Goal: Task Accomplishment & Management: Manage account settings

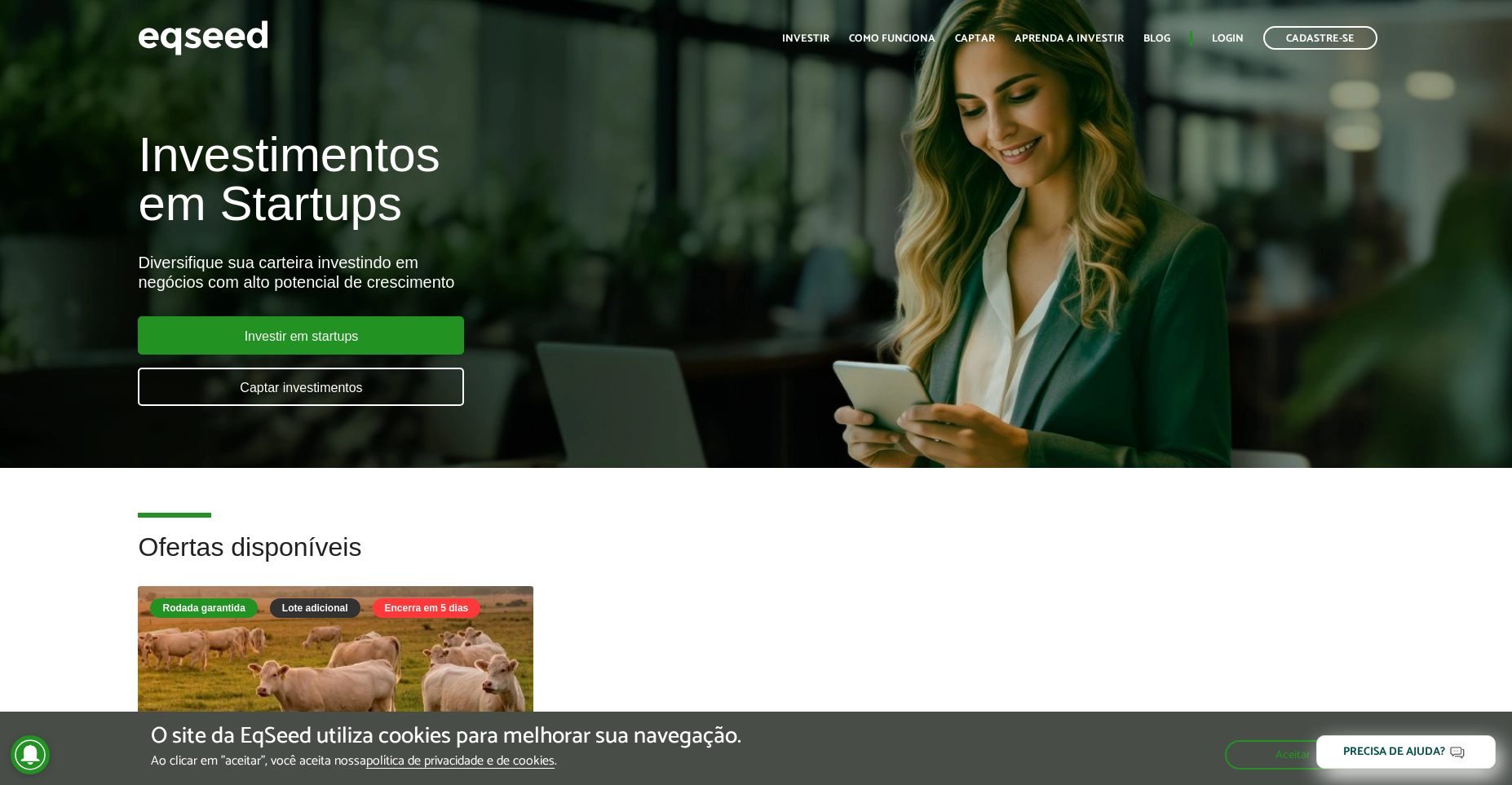
click at [1231, 38] on link "Login" at bounding box center [1228, 38] width 32 height 10
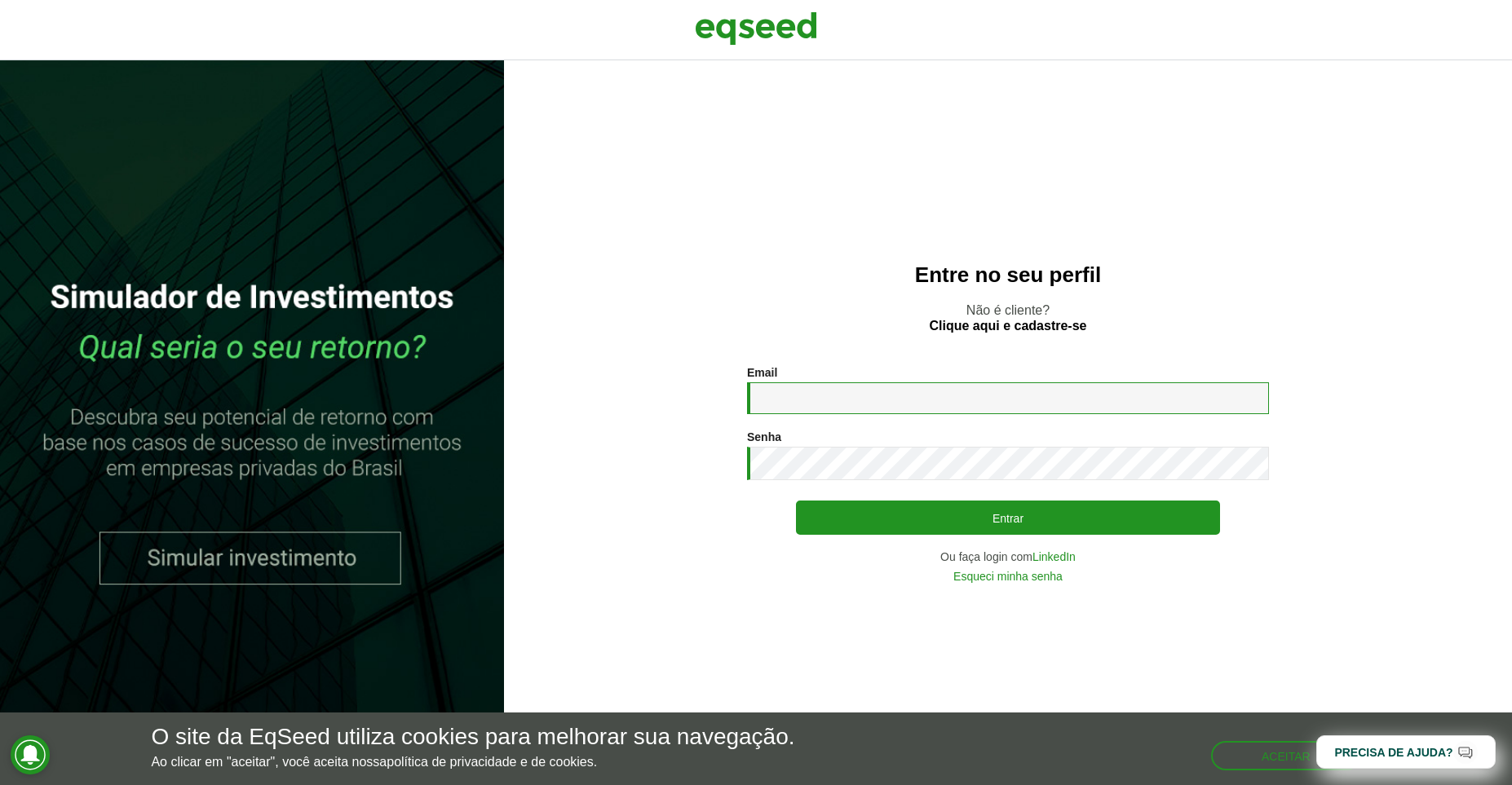
type input "**********"
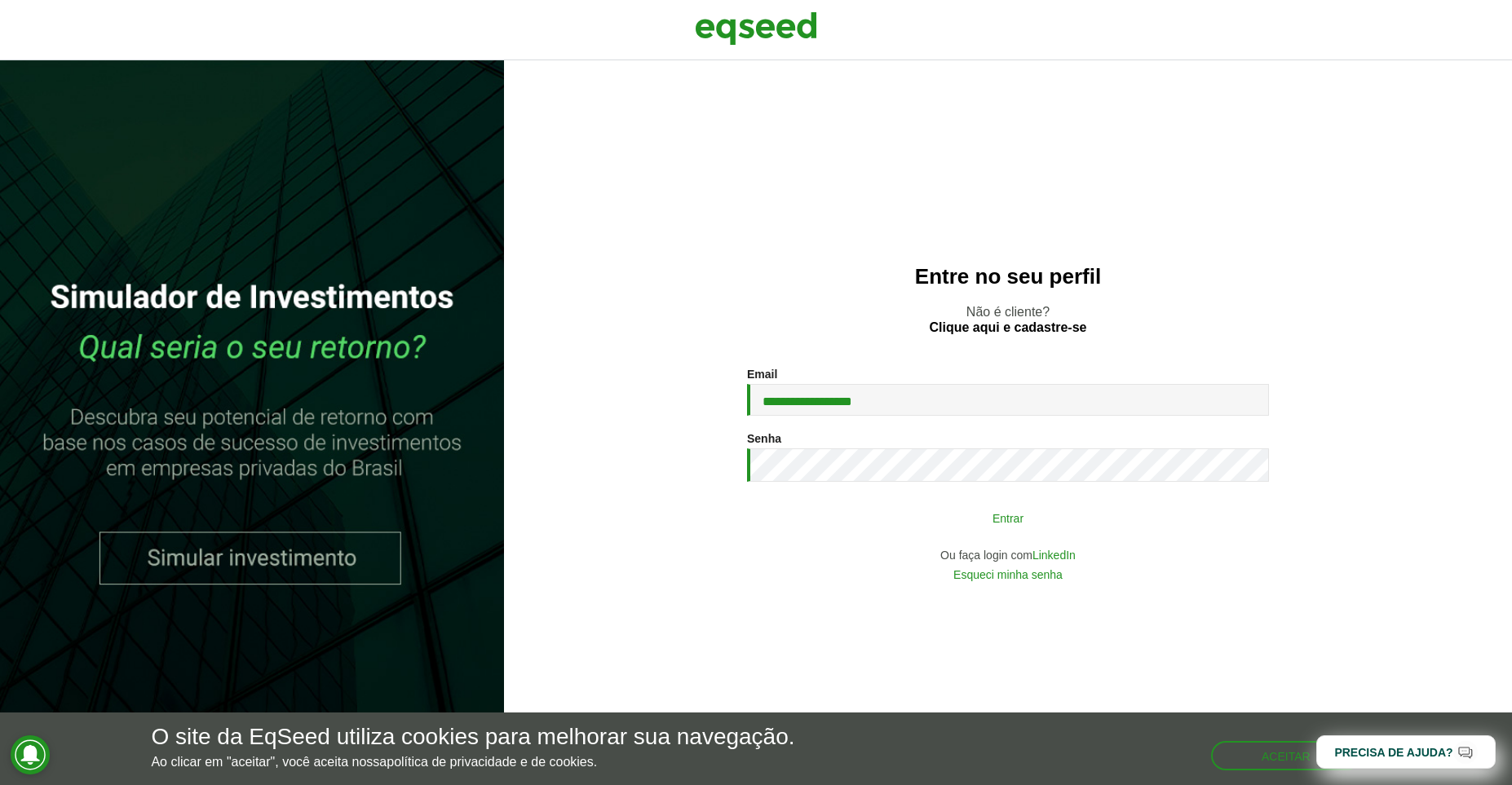
click at [969, 516] on button "Entrar" at bounding box center [1009, 517] width 424 height 31
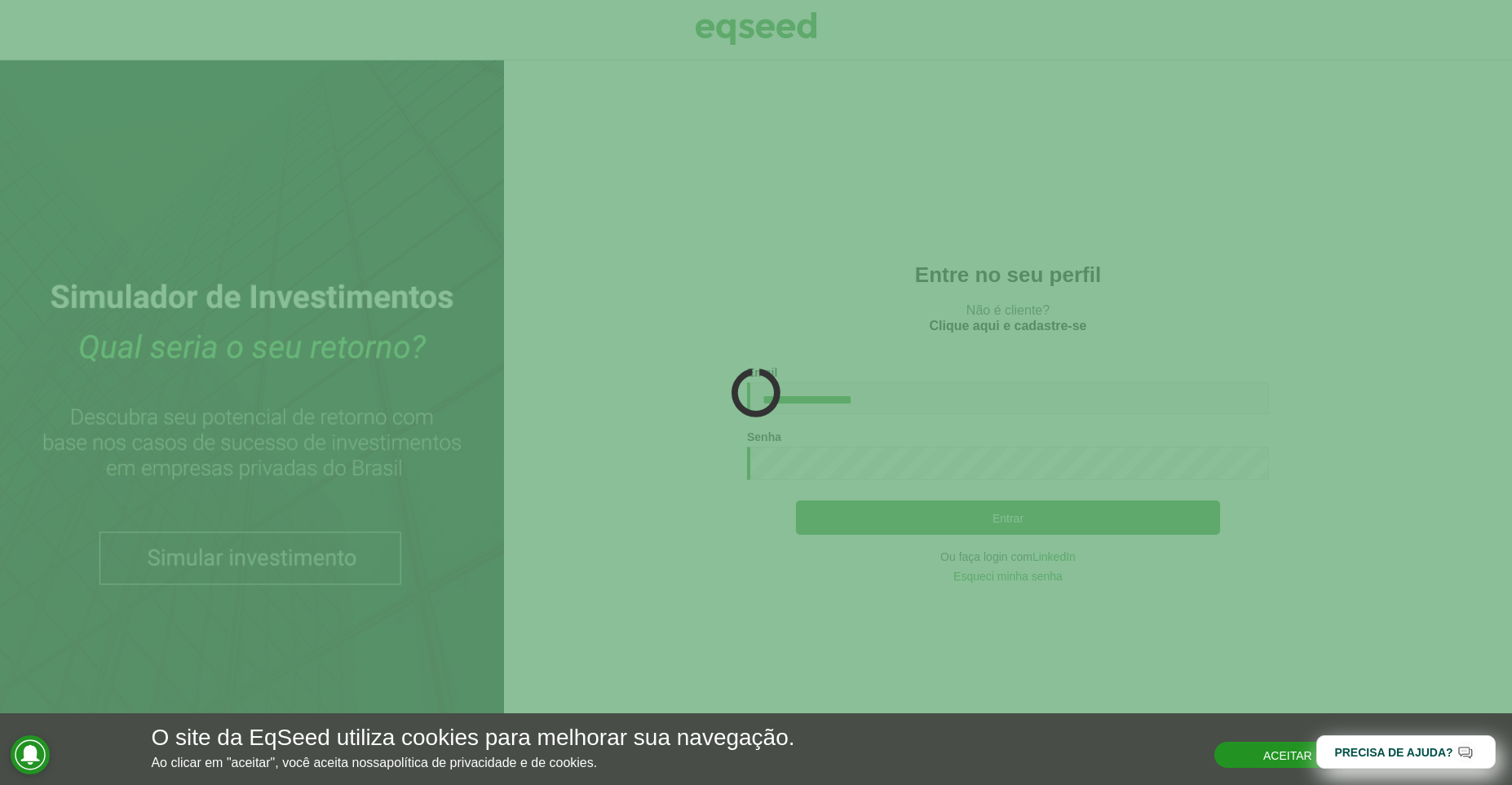
click at [1295, 758] on button "Aceitar" at bounding box center [1288, 755] width 147 height 26
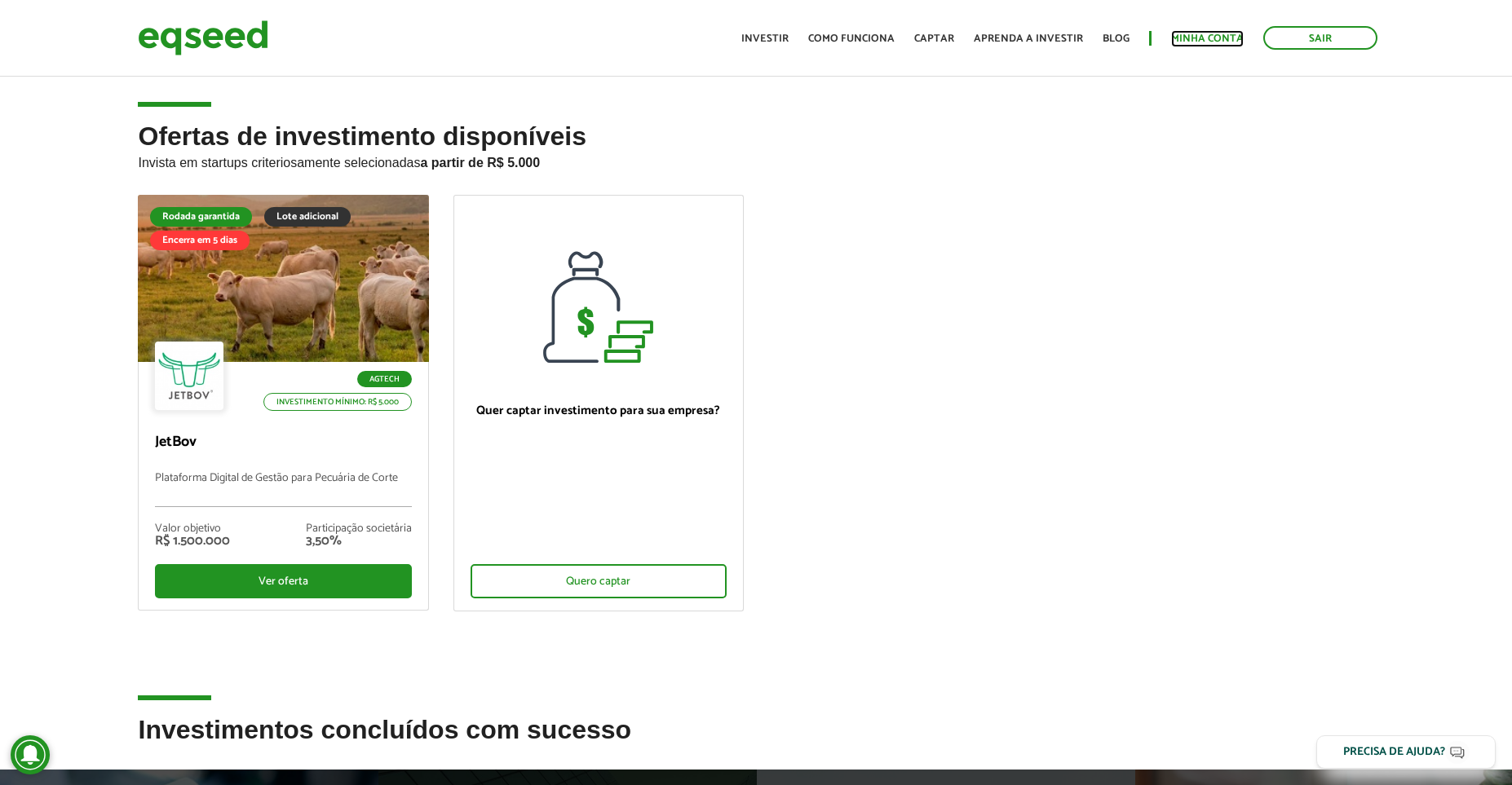
click at [1202, 36] on link "Minha conta" at bounding box center [1208, 38] width 73 height 10
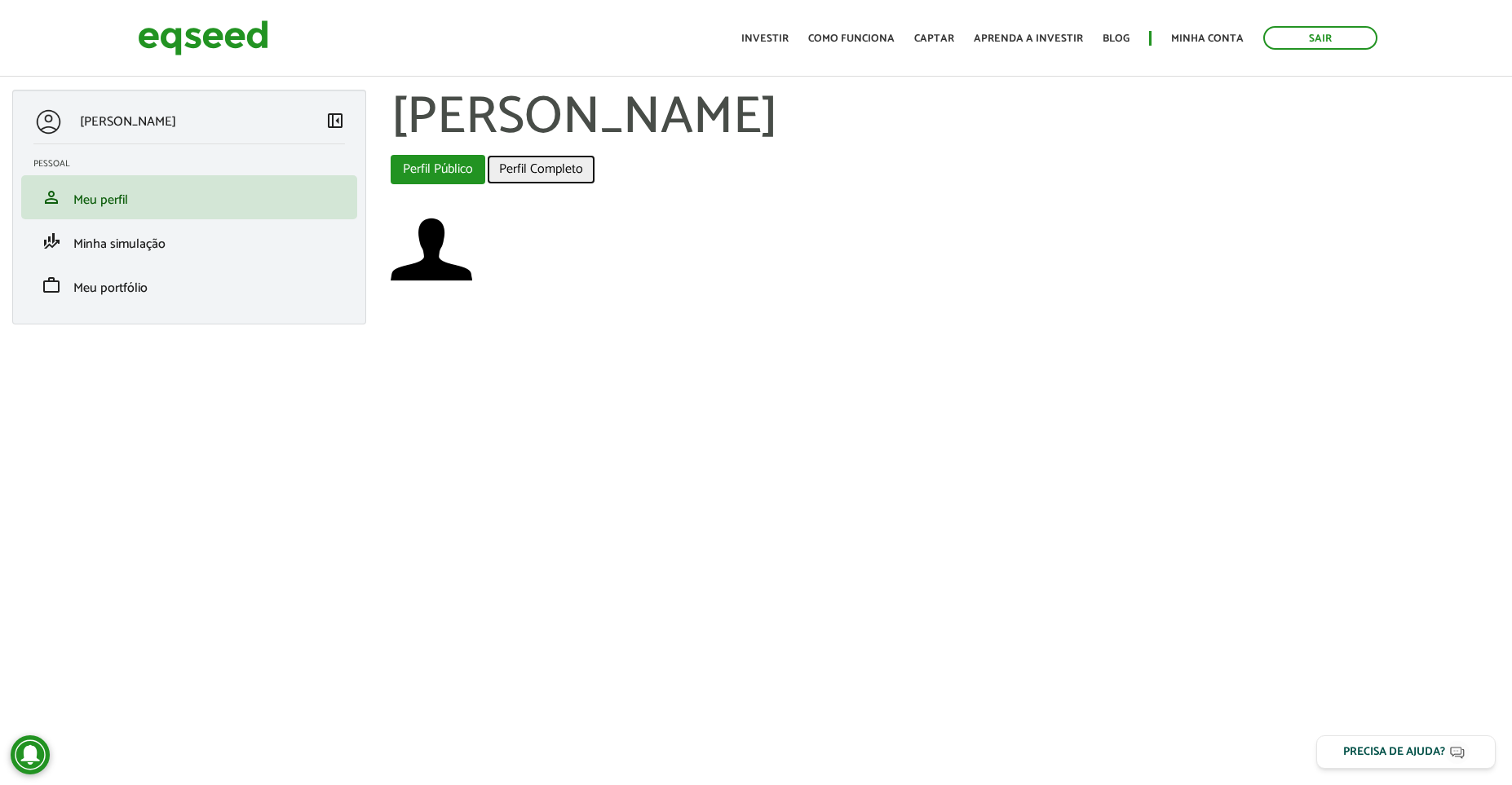
click at [554, 168] on link "Perfil Completo" at bounding box center [541, 170] width 109 height 30
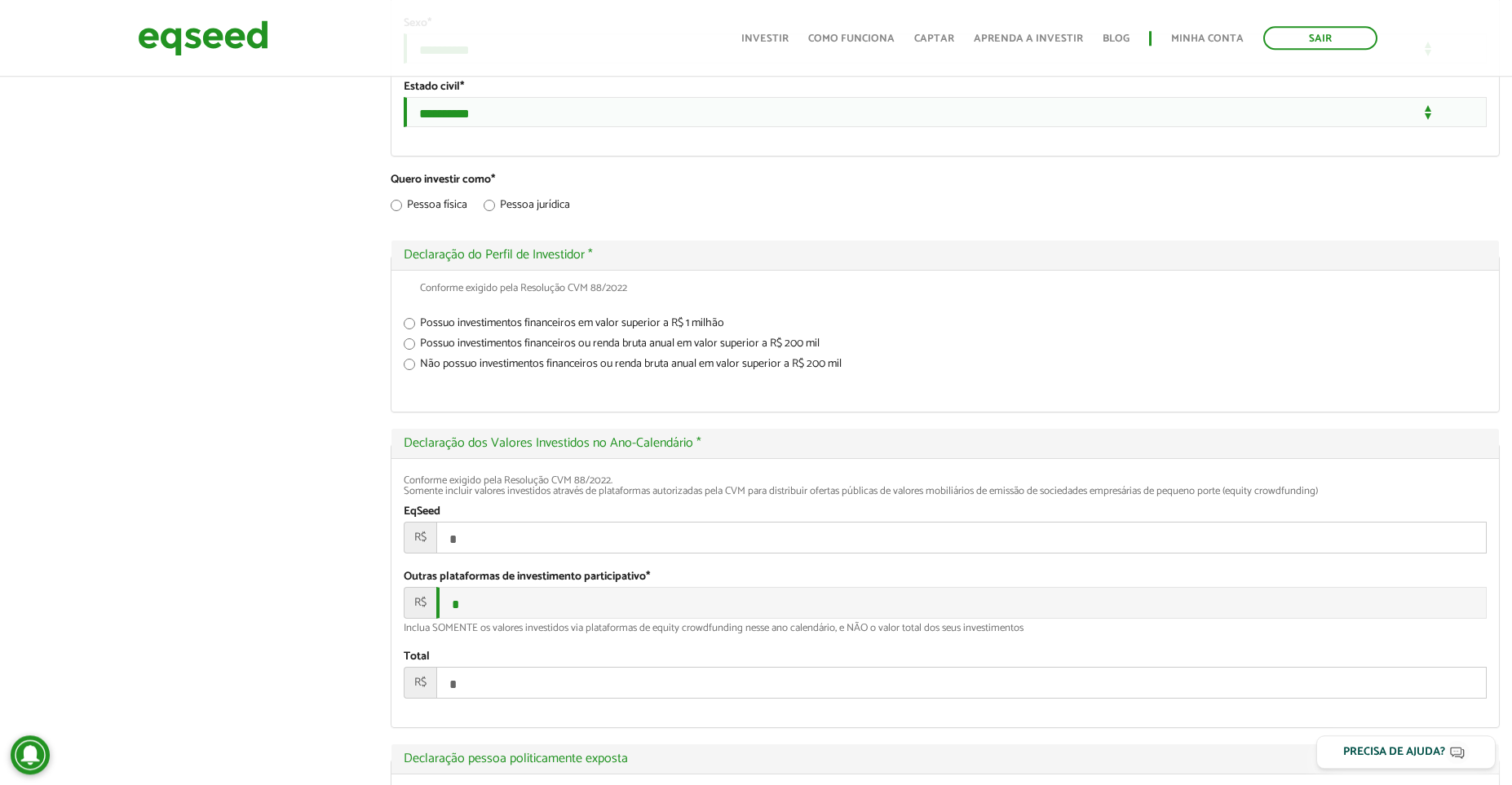
scroll to position [1576, 0]
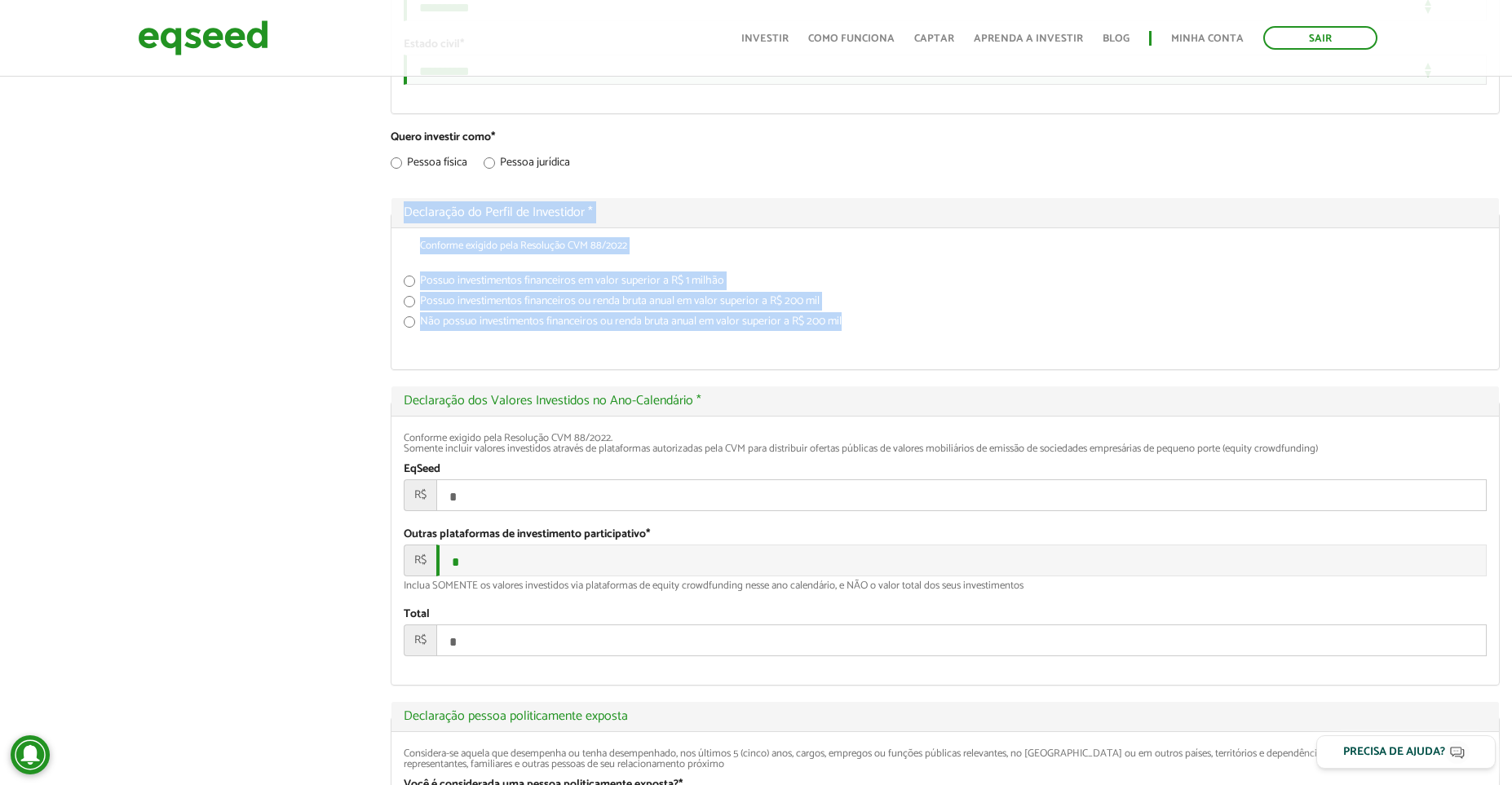
drag, startPoint x: 889, startPoint y: 445, endPoint x: 396, endPoint y: 326, distance: 507.2
click at [396, 326] on fieldset "Ocultar Declaração do Perfil de Investidor * Conforme exigido pela Resolução CV…" at bounding box center [945, 284] width 1110 height 172
copy fieldset "Declaração do Perfil de Investidor * Conforme exigido pela Resolução CVM 88/202…"
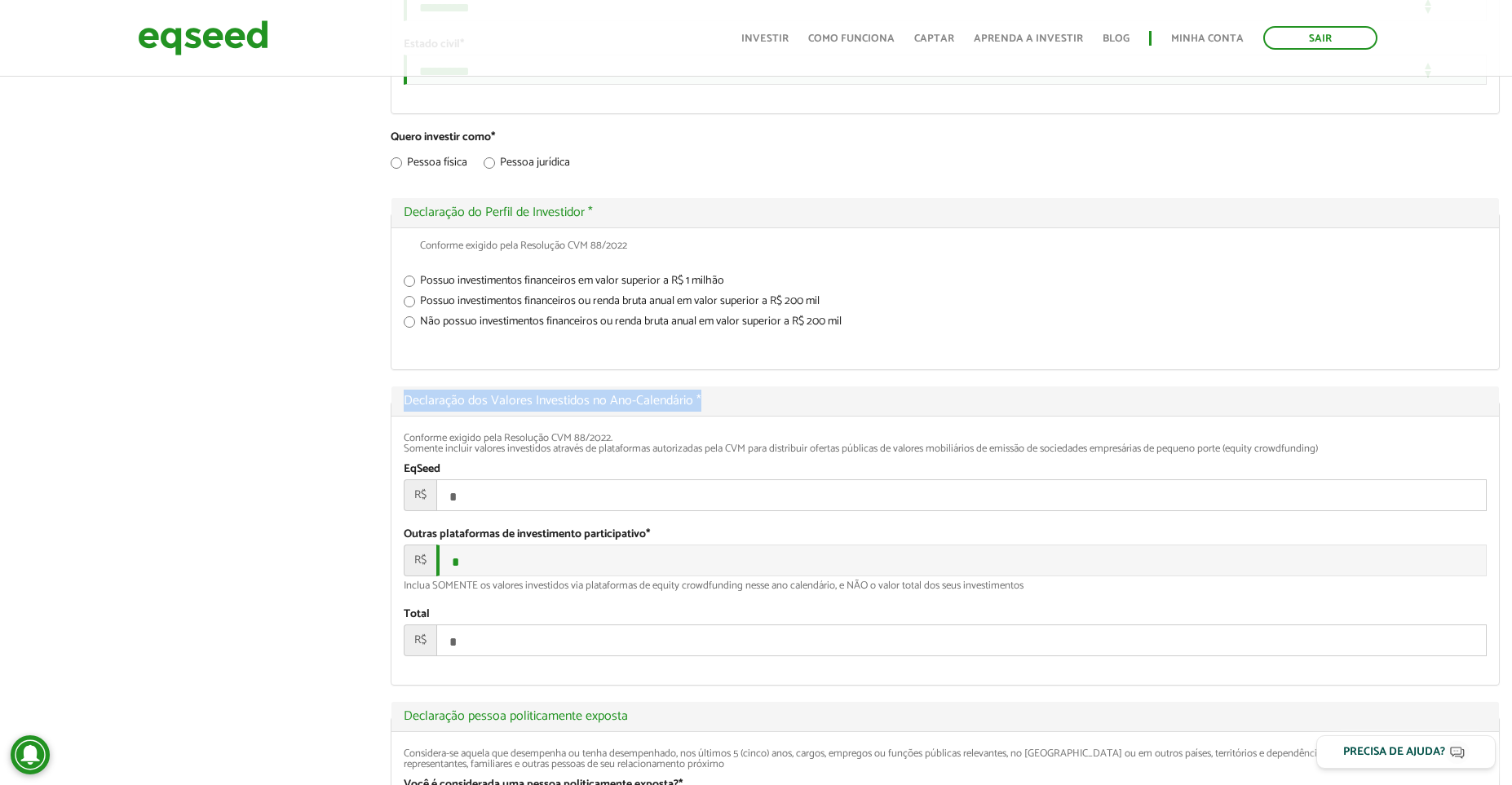
drag, startPoint x: 399, startPoint y: 522, endPoint x: 708, endPoint y: 531, distance: 309.1
click at [708, 417] on legend "Ocultar Declaração dos Valores Investidos no Ano-Calendário *" at bounding box center [945, 402] width 1108 height 30
copy link "Declaração dos Valores Investidos no Ano-Calendário *"
drag, startPoint x: 405, startPoint y: 559, endPoint x: 1412, endPoint y: 566, distance: 1007.0
click at [1412, 454] on div "Conforme exigido pela Resolução CVM 88/2022. Somente incluir valores investidos…" at bounding box center [945, 444] width 1084 height 21
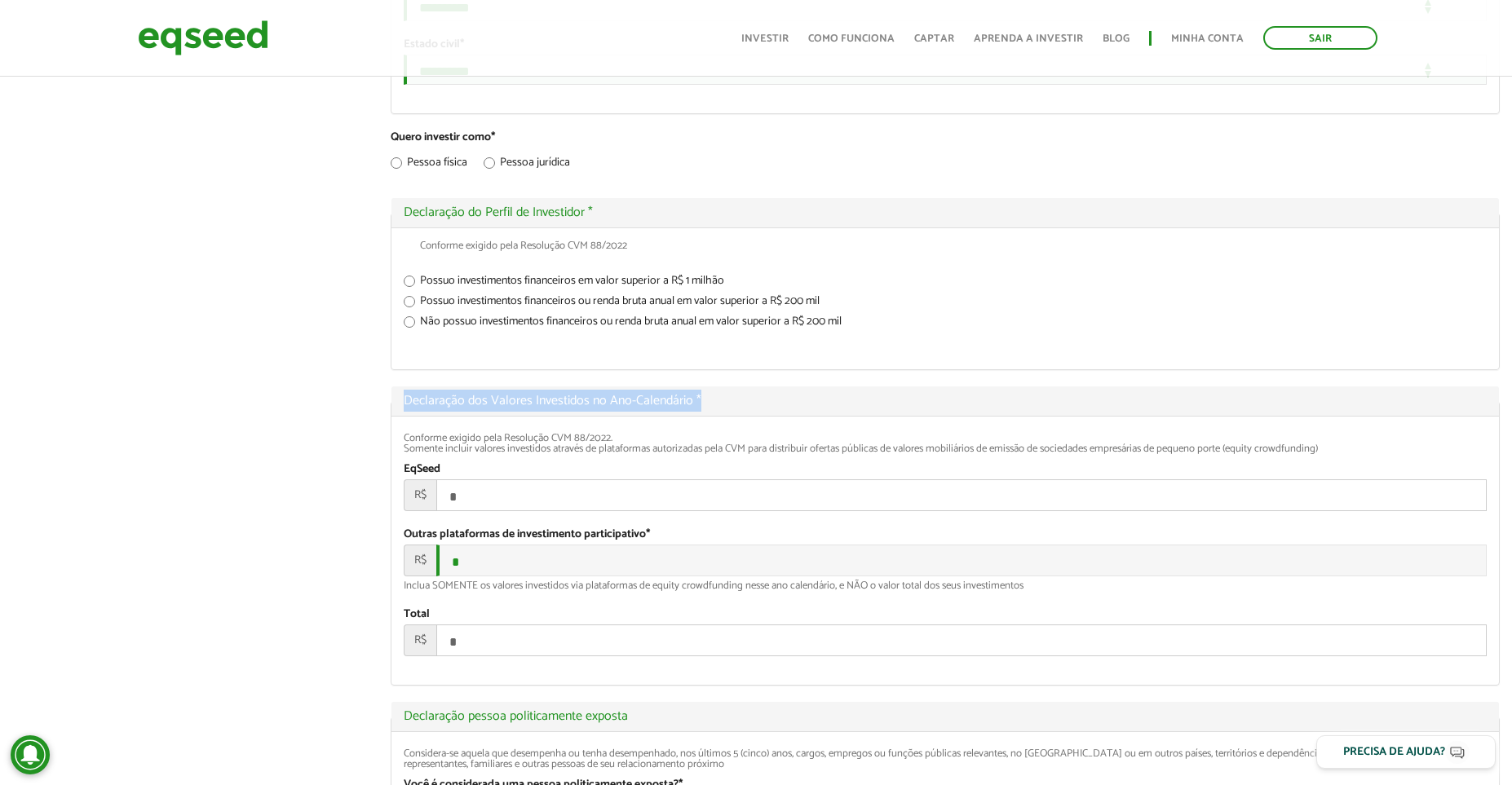
copy div "Conforme exigido pela Resolução CVM 88/2022. Somente incluir valores investidos…"
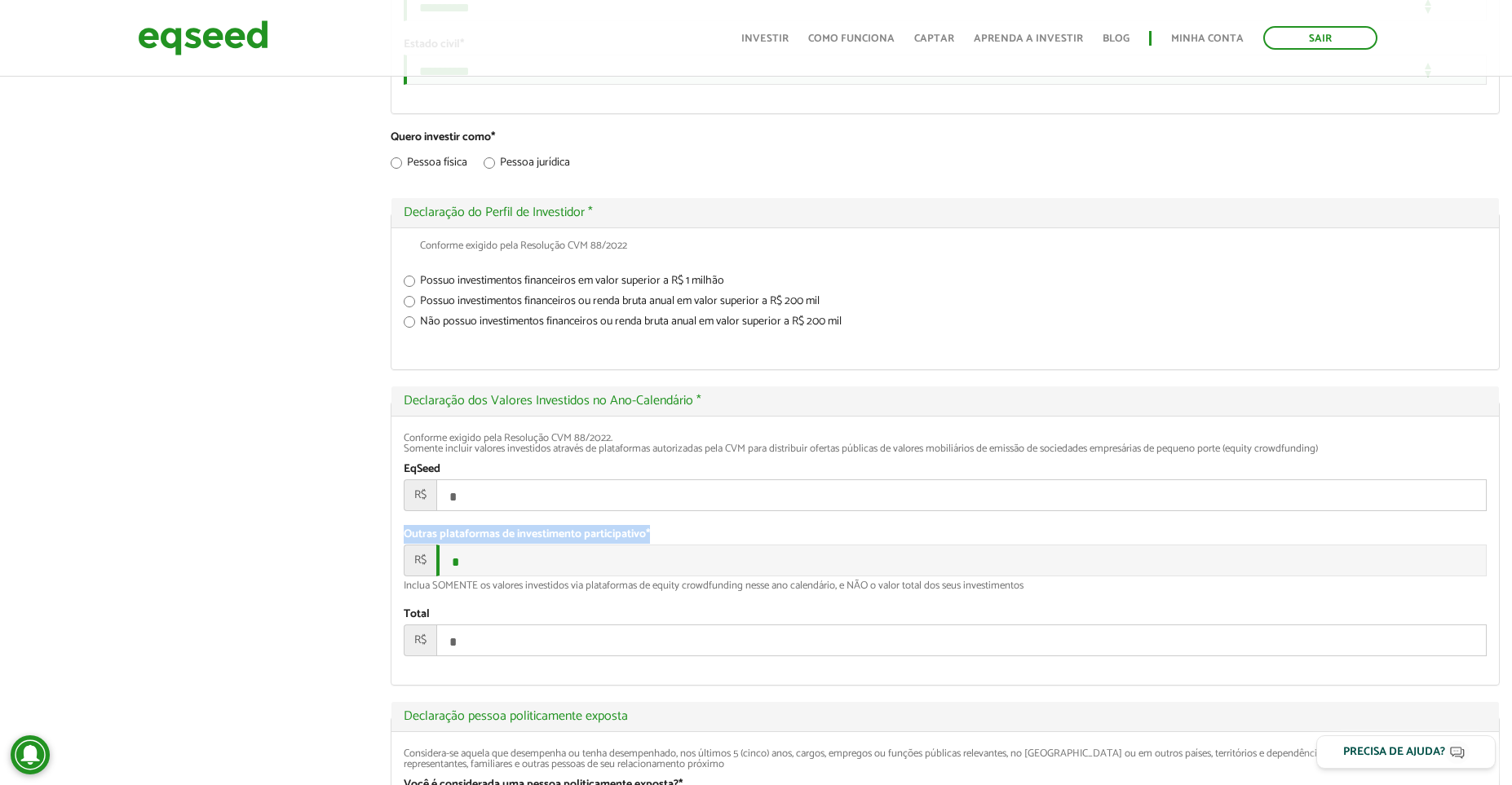
drag, startPoint x: 404, startPoint y: 664, endPoint x: 667, endPoint y: 659, distance: 263.0
click at [667, 592] on div "Outras plataformas de investimento participativo * R$ * Inclua SOMENTE os valor…" at bounding box center [945, 559] width 1084 height 63
copy label "Outras plataformas de investimento participativo *"
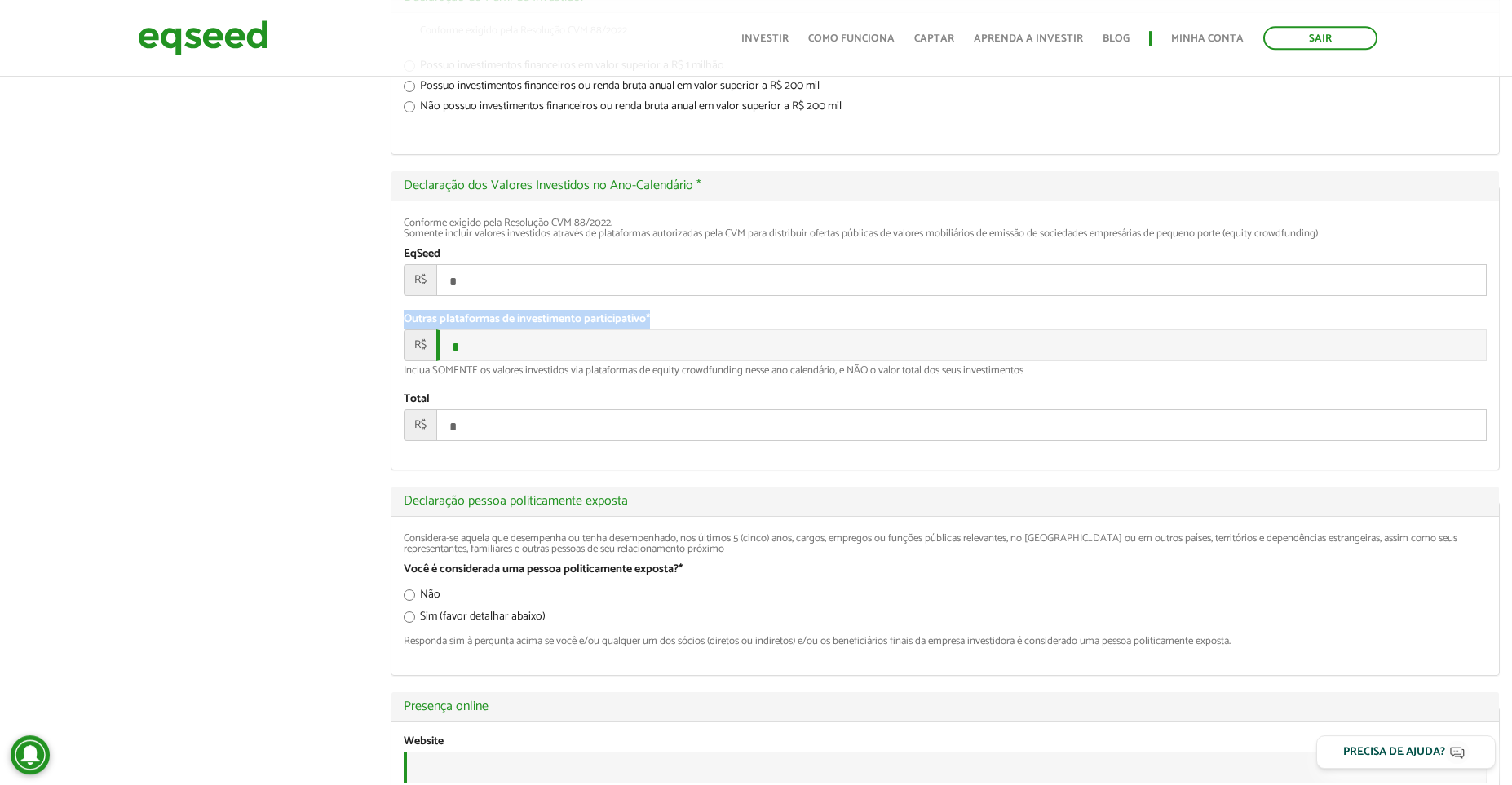
scroll to position [1801, 0]
